Goal: Information Seeking & Learning: Find specific fact

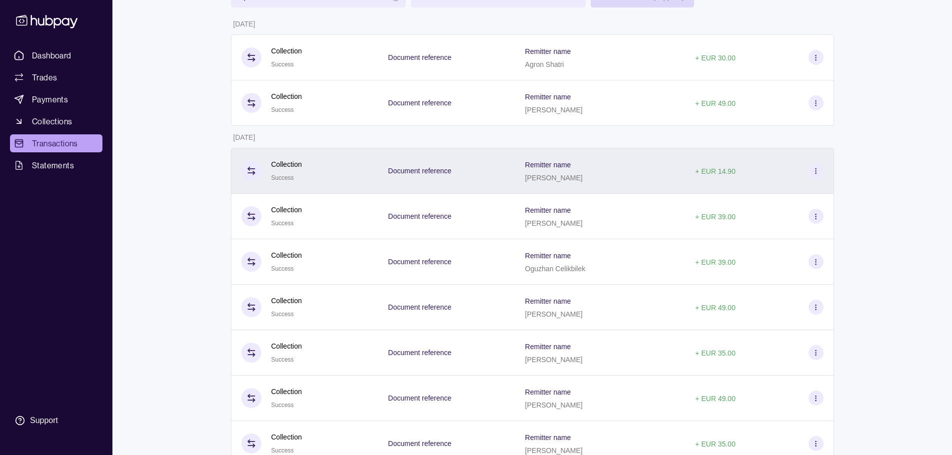
scroll to position [100, 0]
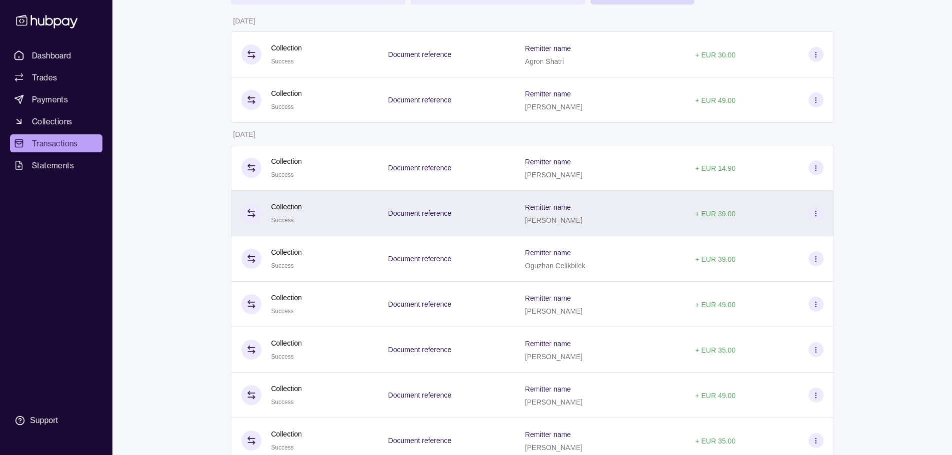
click at [577, 216] on p "[PERSON_NAME]" at bounding box center [553, 220] width 57 height 8
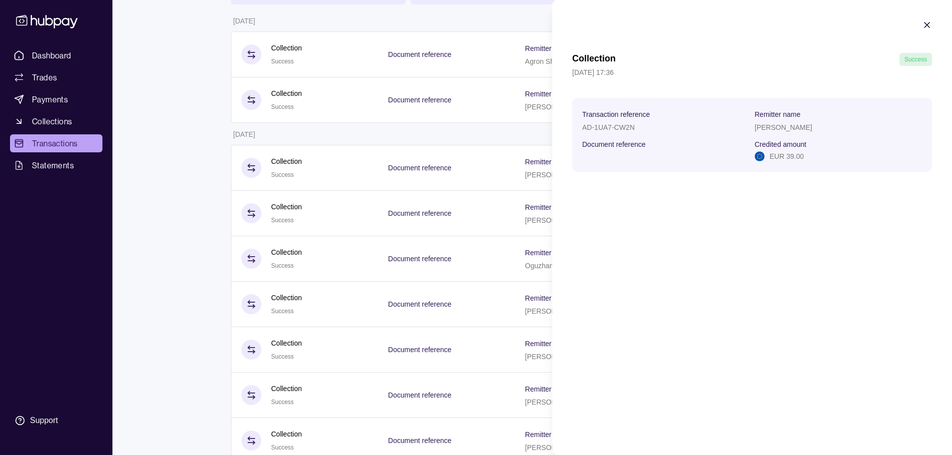
click at [787, 129] on p "[PERSON_NAME]" at bounding box center [782, 127] width 57 height 8
copy p "[PERSON_NAME]"
click at [920, 20] on section "Collection Success 22 Sep 2025 | 17:36 Transaction reference AD-1UA7-CW2N Remit…" at bounding box center [752, 96] width 400 height 192
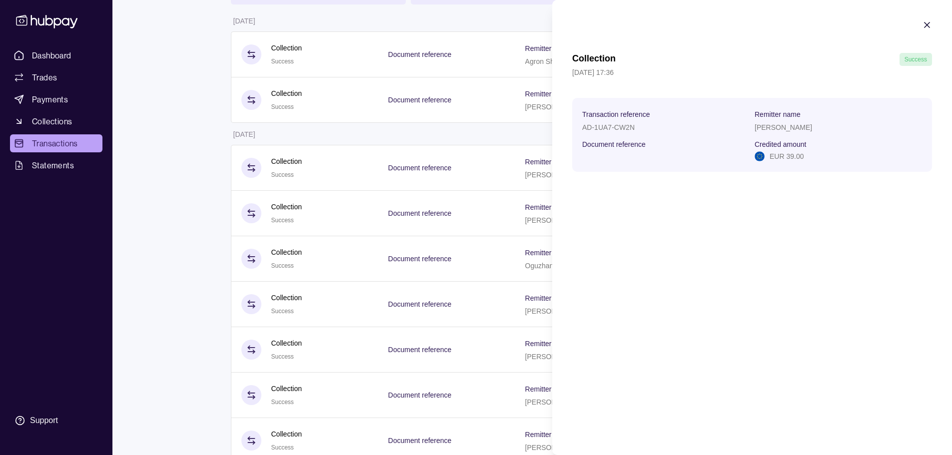
click at [929, 25] on icon "button" at bounding box center [927, 25] width 10 height 10
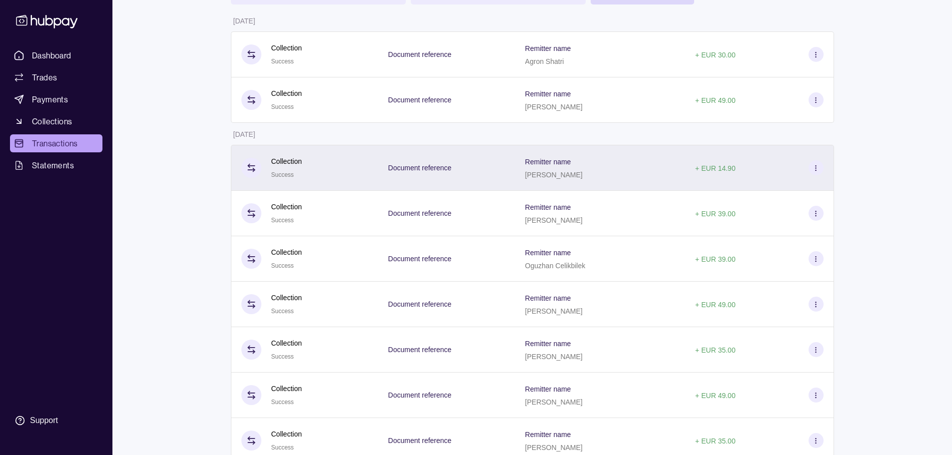
click at [583, 174] on p "[PERSON_NAME]" at bounding box center [553, 175] width 57 height 8
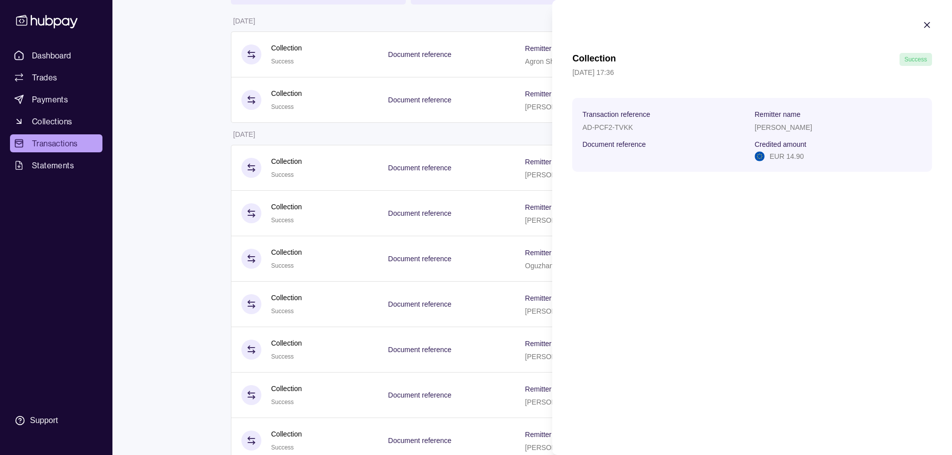
click at [786, 130] on p "[PERSON_NAME]" at bounding box center [782, 127] width 57 height 8
copy p "[PERSON_NAME]"
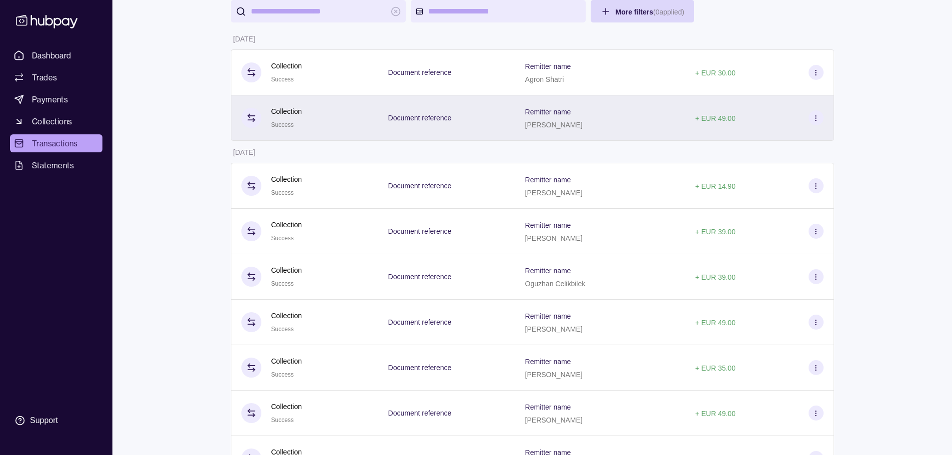
scroll to position [50, 0]
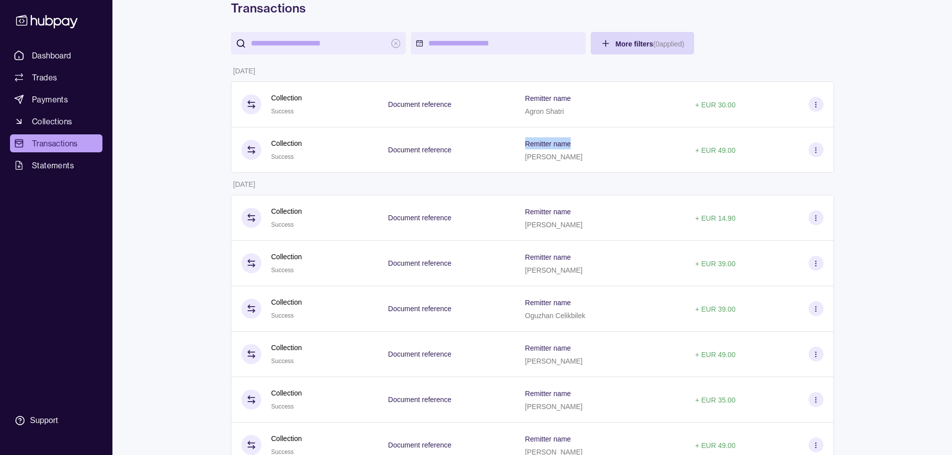
click at [555, 149] on div "Remitter name Zimeri Omer" at bounding box center [600, 149] width 170 height 45
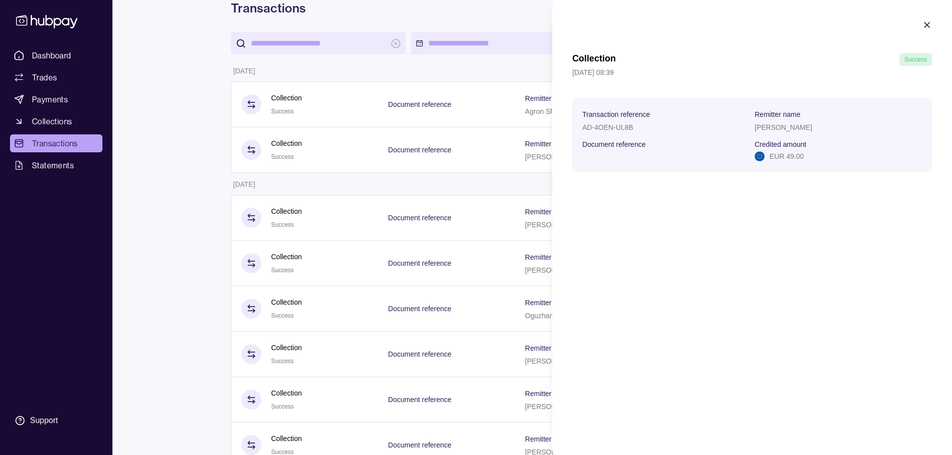
click at [777, 127] on p "[PERSON_NAME]" at bounding box center [782, 127] width 57 height 8
copy p "[PERSON_NAME]"
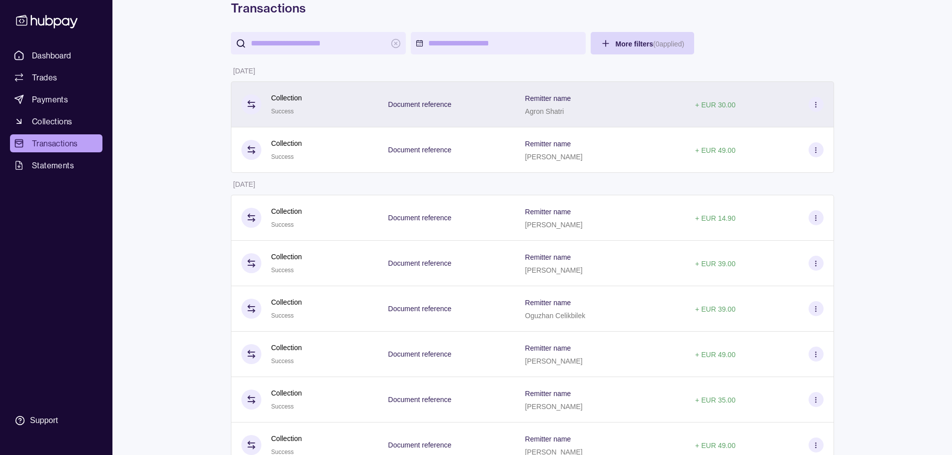
click at [564, 110] on p "Agron Shatri" at bounding box center [544, 111] width 39 height 8
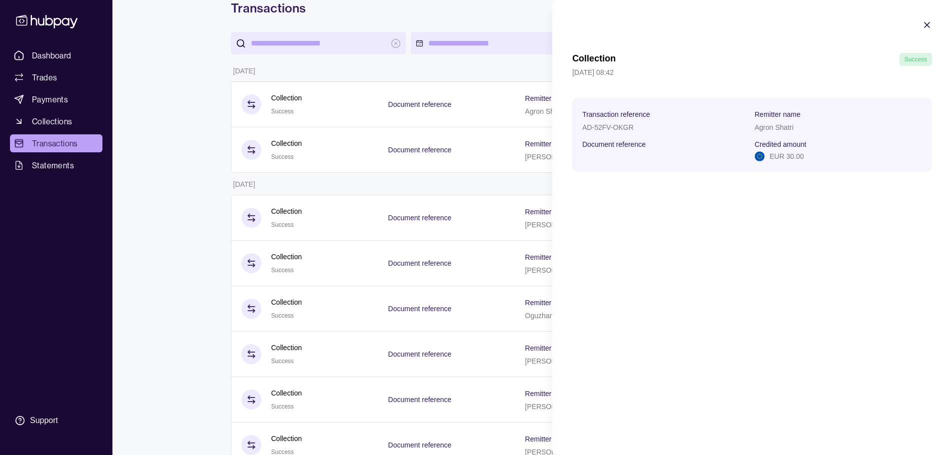
click at [787, 129] on p "Agron Shatri" at bounding box center [773, 127] width 39 height 8
copy p "Agron Shatri"
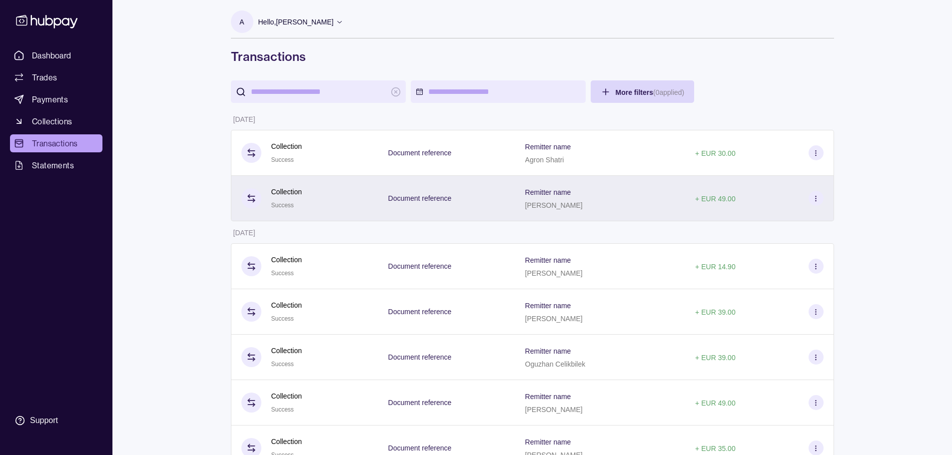
scroll to position [0, 0]
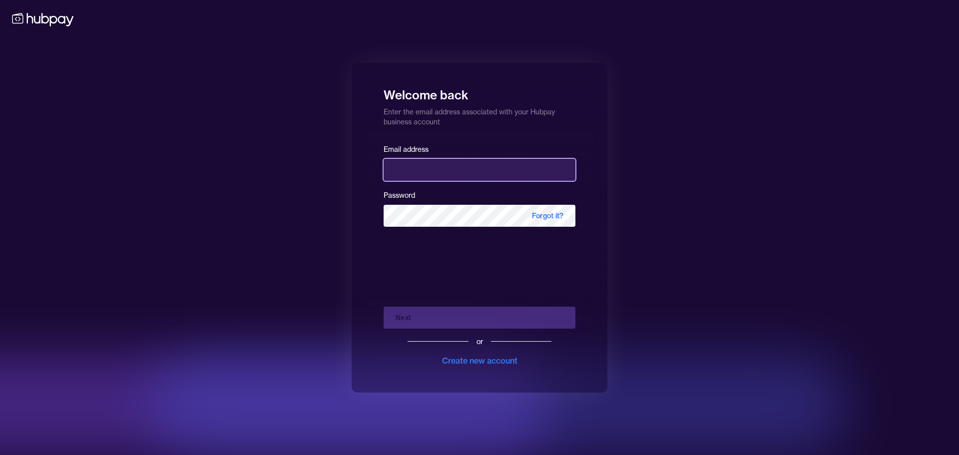
type input "**********"
drag, startPoint x: 289, startPoint y: 336, endPoint x: 302, endPoint y: 330, distance: 14.5
click at [292, 355] on div at bounding box center [200, 405] width 700 height 100
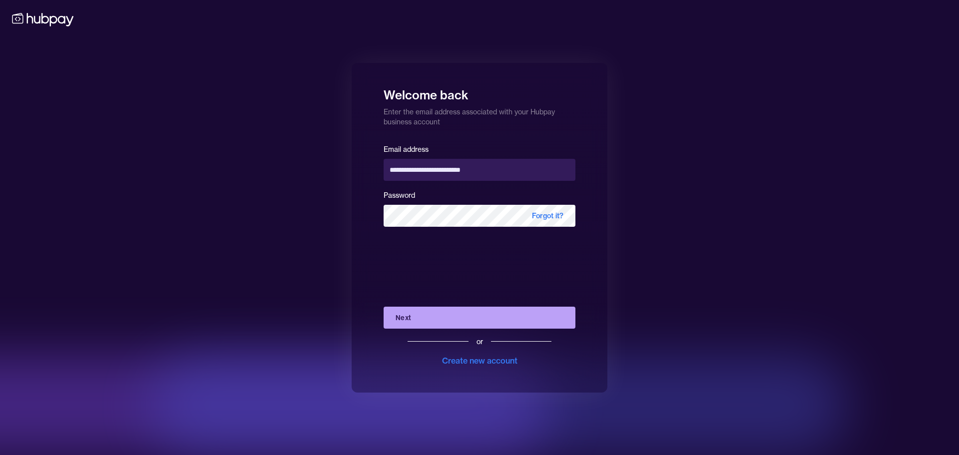
click at [415, 318] on button "Next" at bounding box center [480, 318] width 192 height 22
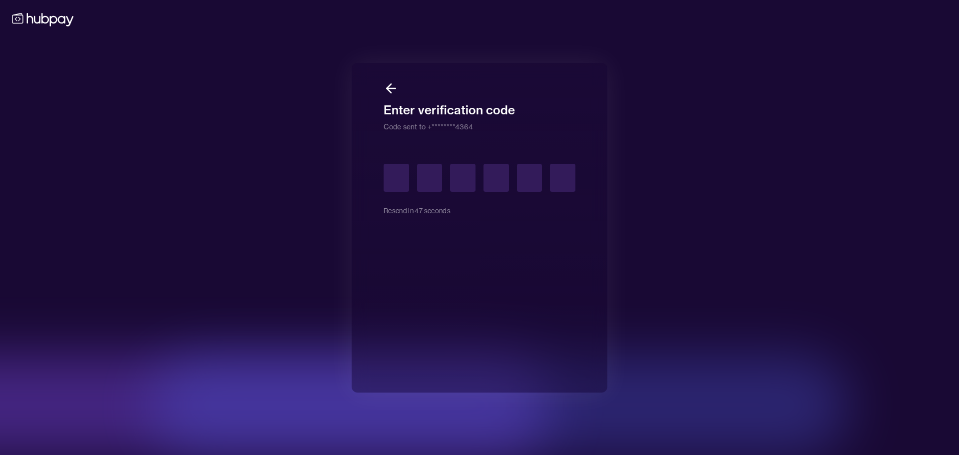
type input "*"
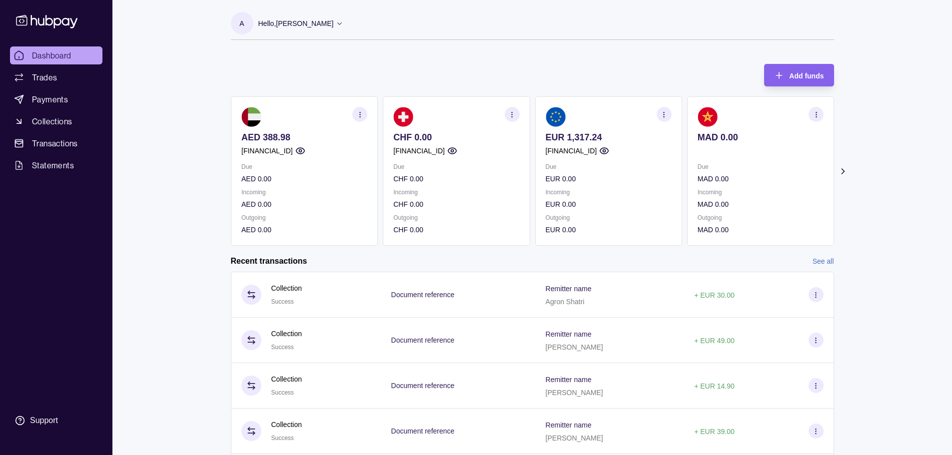
click at [830, 261] on link "See all" at bounding box center [822, 261] width 21 height 11
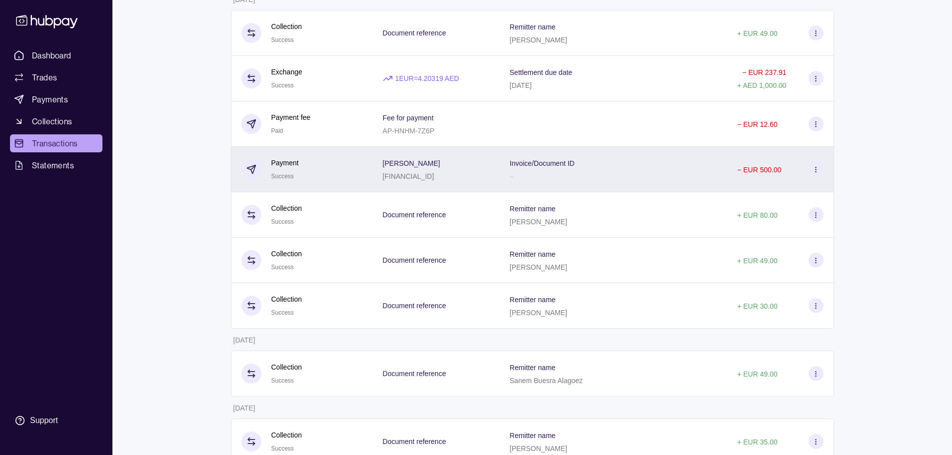
scroll to position [7412, 0]
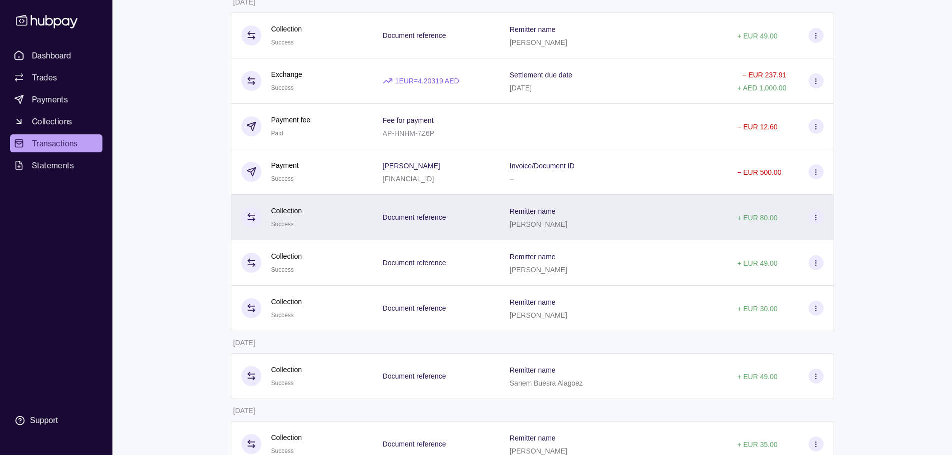
click at [625, 215] on div "Remitter name [PERSON_NAME]" at bounding box center [613, 217] width 207 height 25
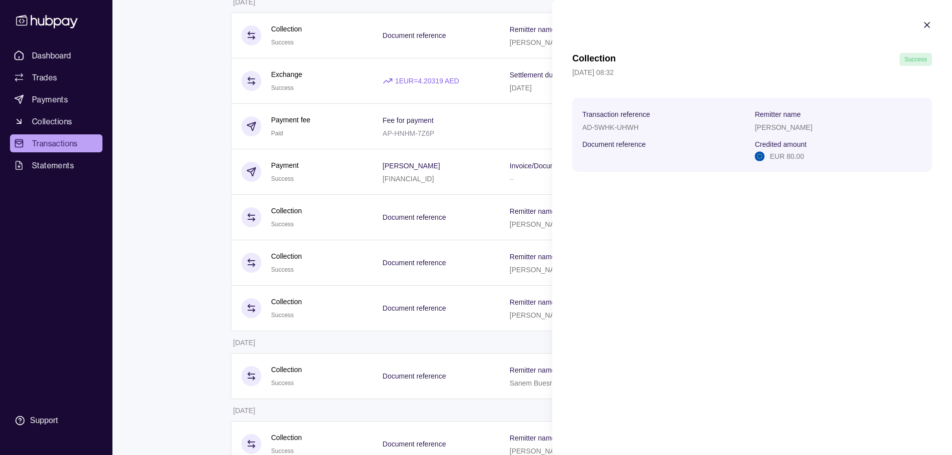
click at [786, 157] on p "EUR 80.00" at bounding box center [786, 156] width 34 height 11
click at [925, 15] on section "Collection Success [DATE] 08:32 Transaction reference AD-5WHK-UHWH Remitter nam…" at bounding box center [752, 96] width 400 height 192
click at [929, 24] on icon "button" at bounding box center [927, 25] width 10 height 10
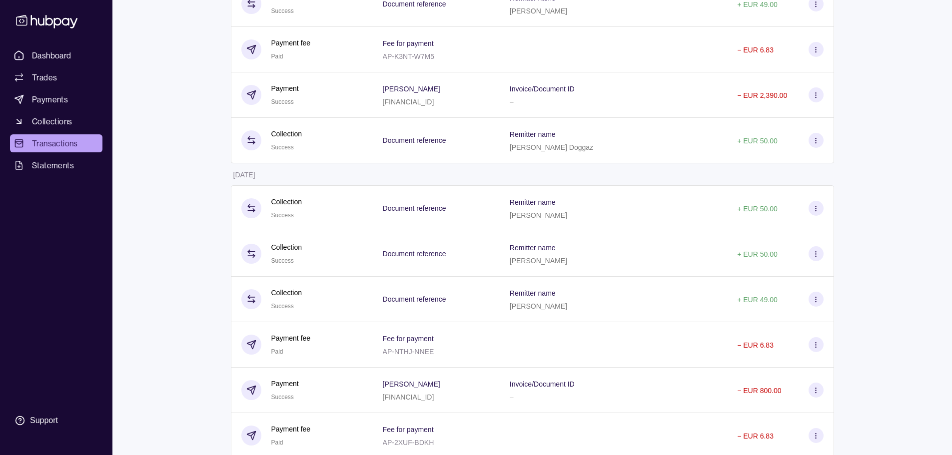
scroll to position [0, 0]
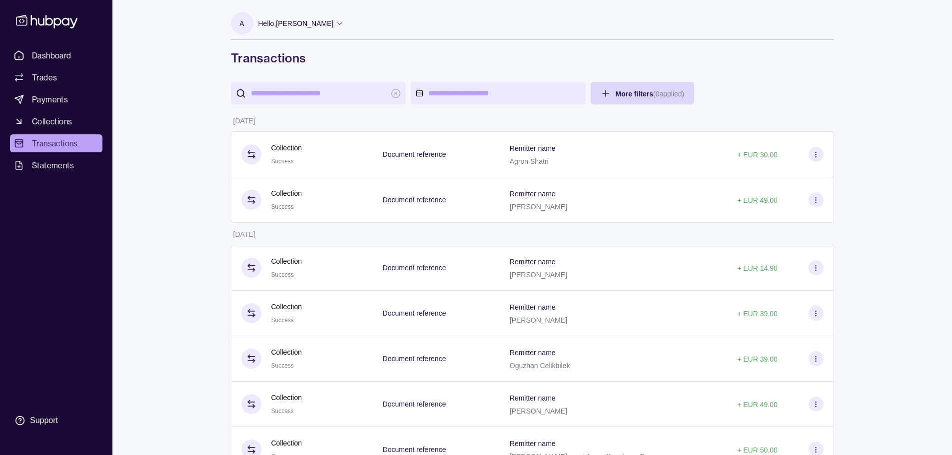
click at [321, 100] on input "search" at bounding box center [318, 93] width 135 height 22
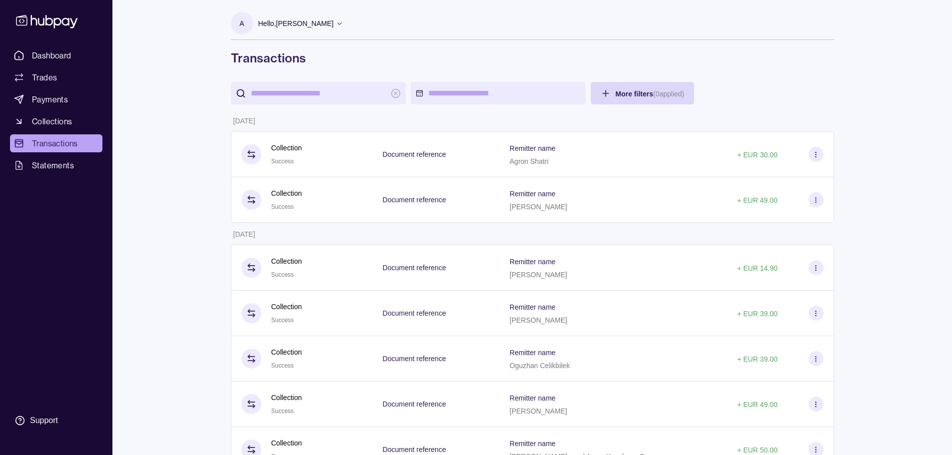
click at [295, 91] on input "search" at bounding box center [318, 93] width 135 height 22
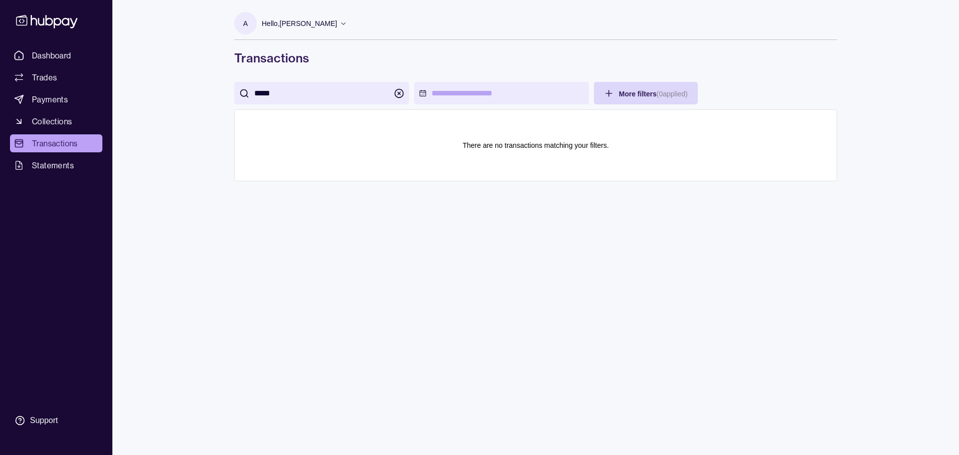
drag, startPoint x: 290, startPoint y: 94, endPoint x: 236, endPoint y: 71, distance: 58.2
click at [246, 94] on div "*****" at bounding box center [321, 93] width 175 height 22
type input "*"
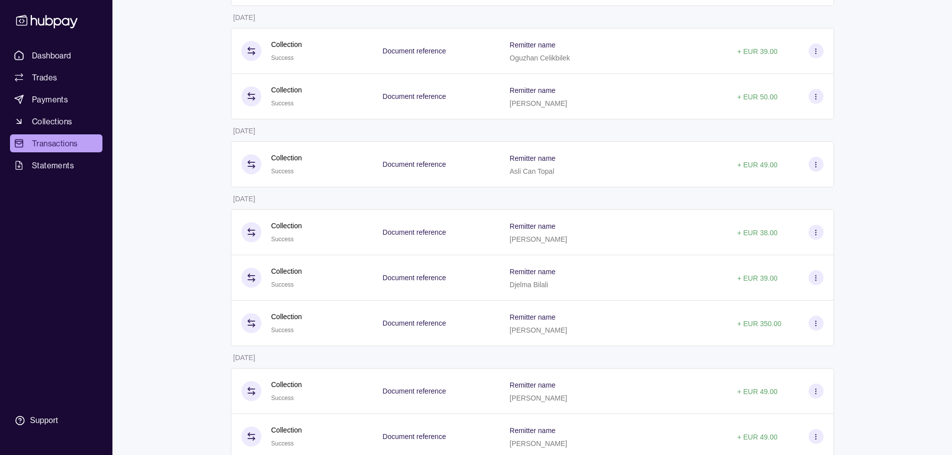
scroll to position [8261, 0]
click at [49, 59] on span "Dashboard" at bounding box center [51, 55] width 39 height 12
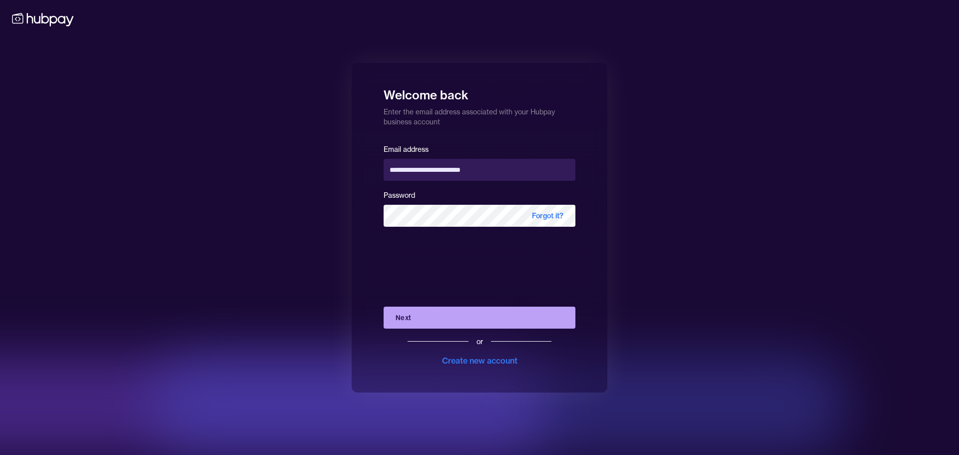
click at [286, 282] on div "**********" at bounding box center [479, 227] width 959 height 455
click at [303, 234] on div "**********" at bounding box center [479, 227] width 959 height 455
click at [439, 322] on button "Next" at bounding box center [480, 318] width 192 height 22
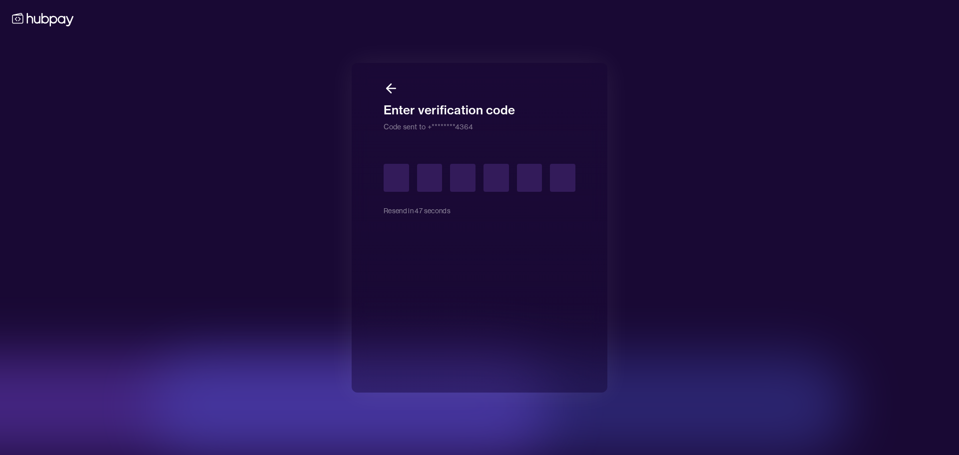
click at [390, 179] on input "text" at bounding box center [396, 178] width 25 height 28
type input "*"
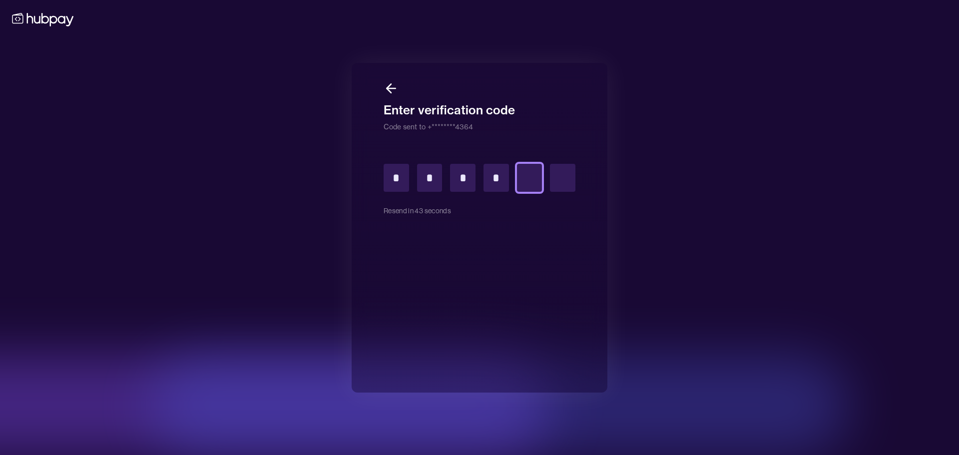
type input "*"
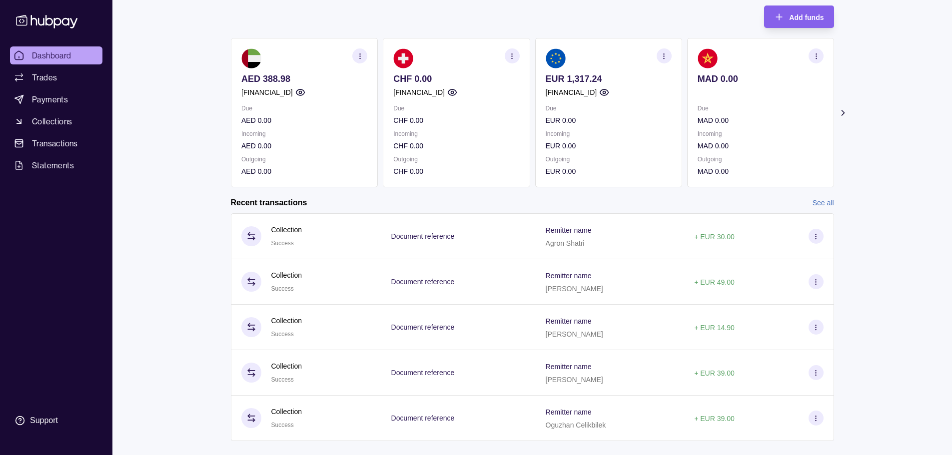
scroll to position [76, 0]
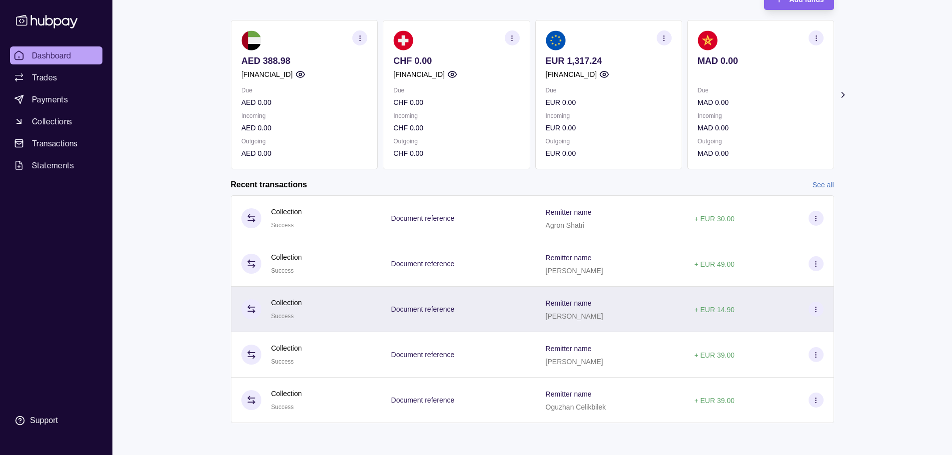
click at [584, 316] on p "[PERSON_NAME]" at bounding box center [574, 316] width 57 height 8
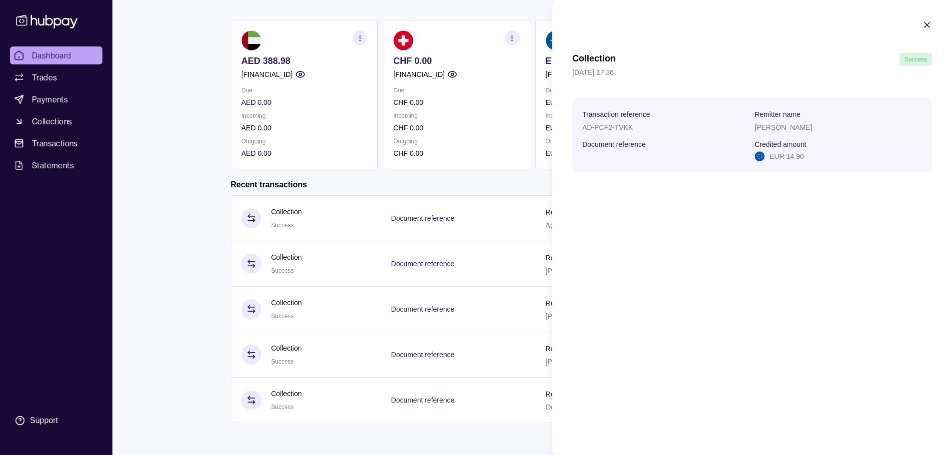
click at [793, 127] on p "[PERSON_NAME]" at bounding box center [782, 127] width 57 height 8
copy p "[PERSON_NAME]"
drag, startPoint x: 928, startPoint y: 22, endPoint x: 887, endPoint y: 43, distance: 46.0
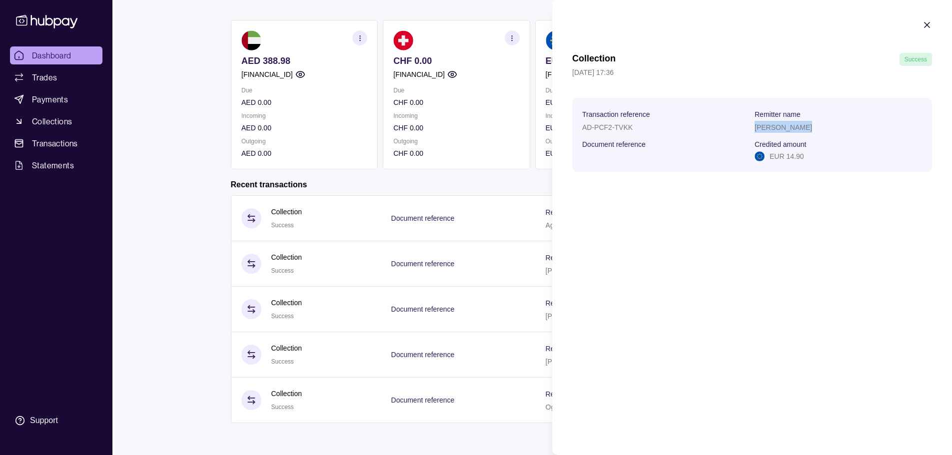
click at [928, 21] on icon "button" at bounding box center [927, 25] width 10 height 10
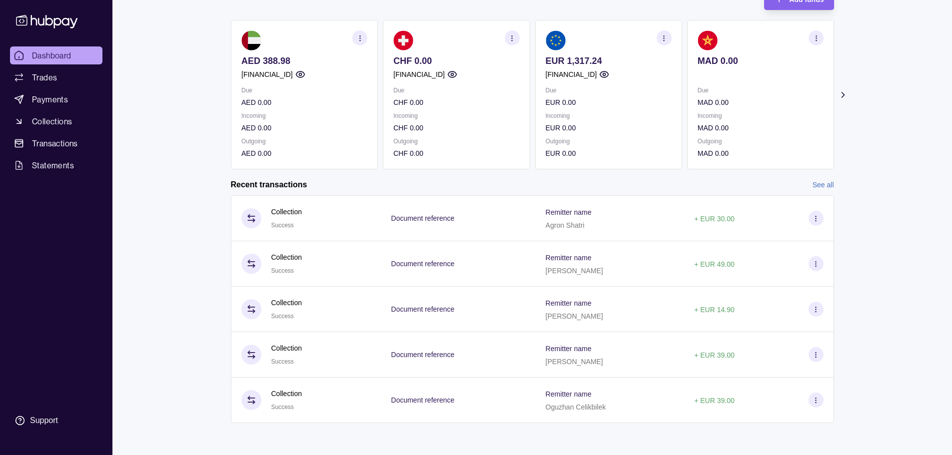
click at [61, 55] on span "Dashboard" at bounding box center [51, 55] width 39 height 12
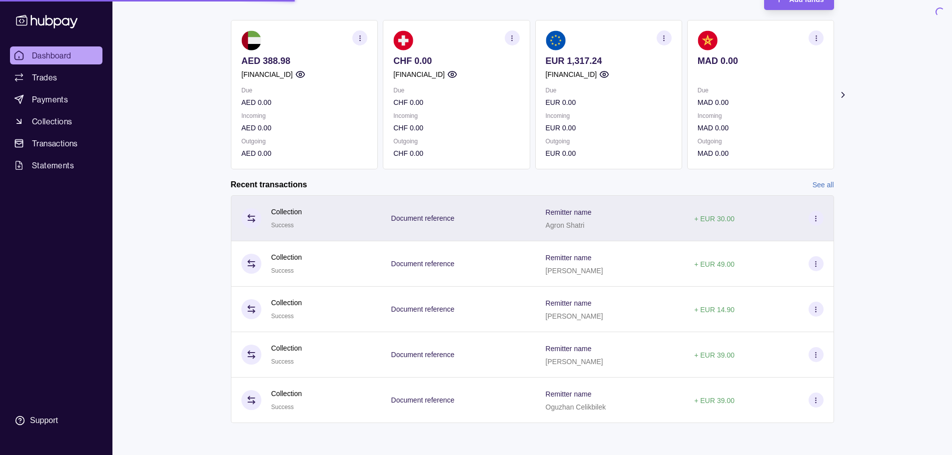
scroll to position [0, 0]
